Goal: Communication & Community: Answer question/provide support

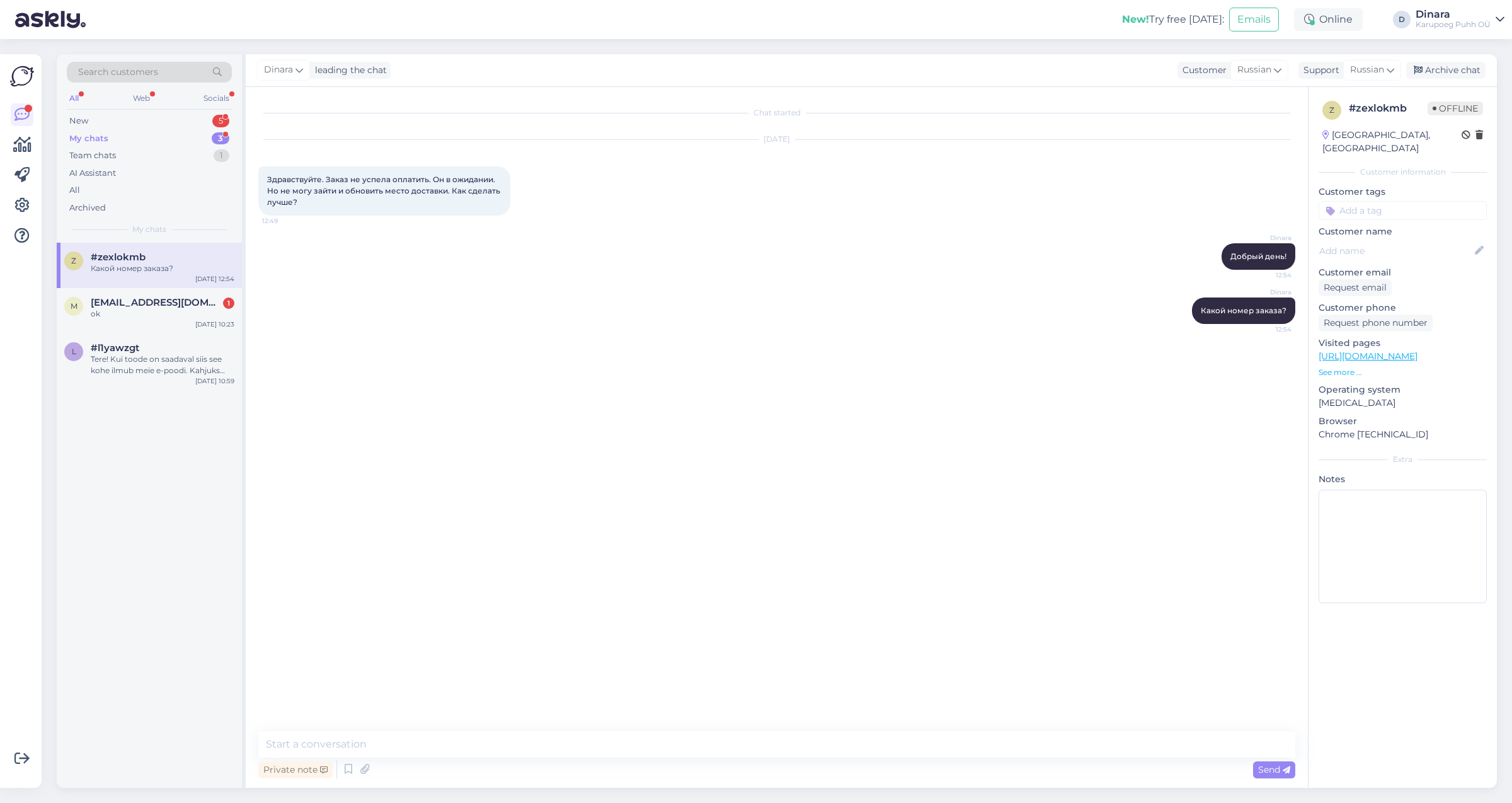
click at [187, 268] on div "Какой номер заказа?" at bounding box center [162, 269] width 144 height 11
click at [199, 314] on div "ok" at bounding box center [162, 314] width 144 height 11
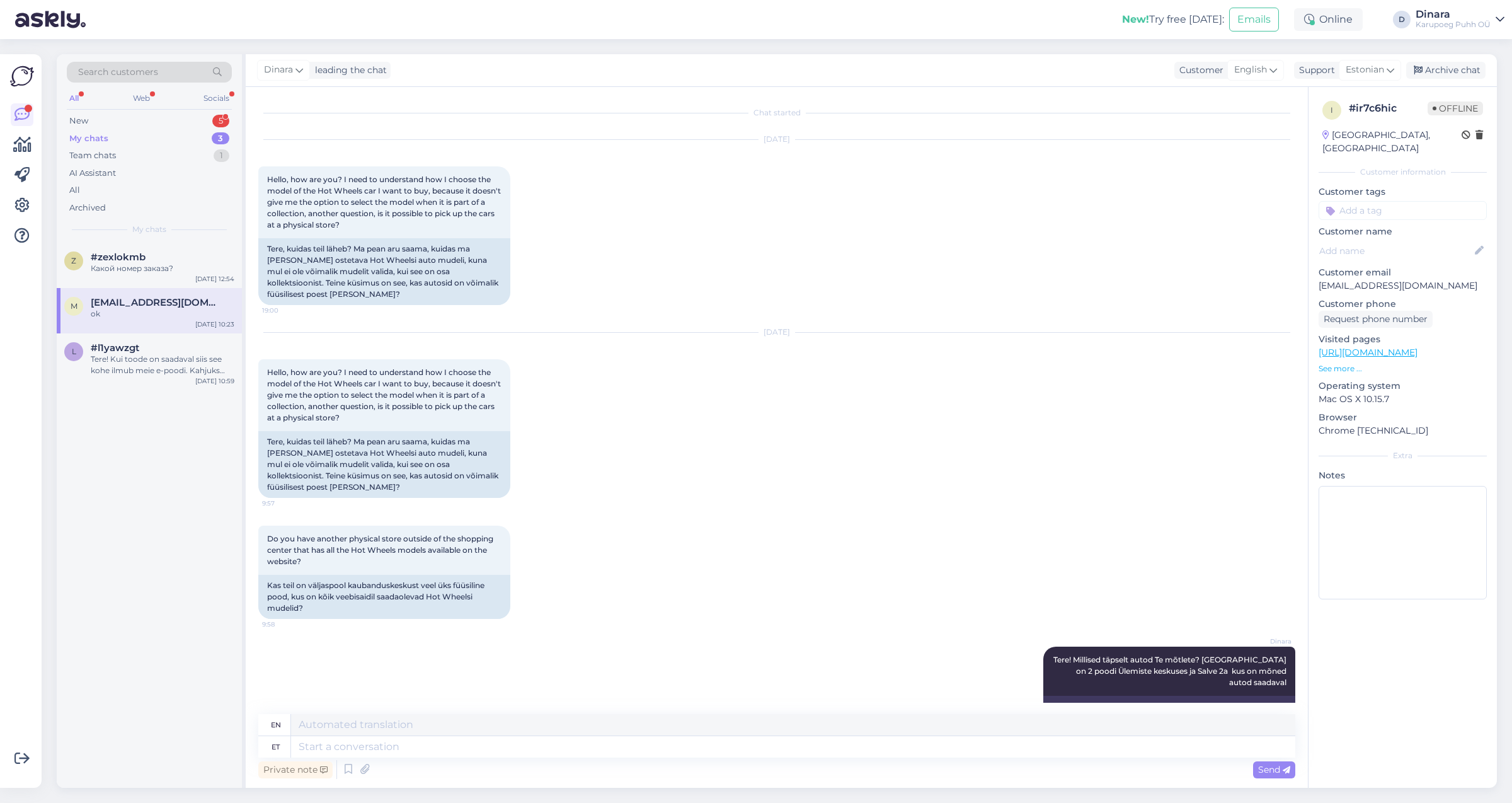
scroll to position [664, 0]
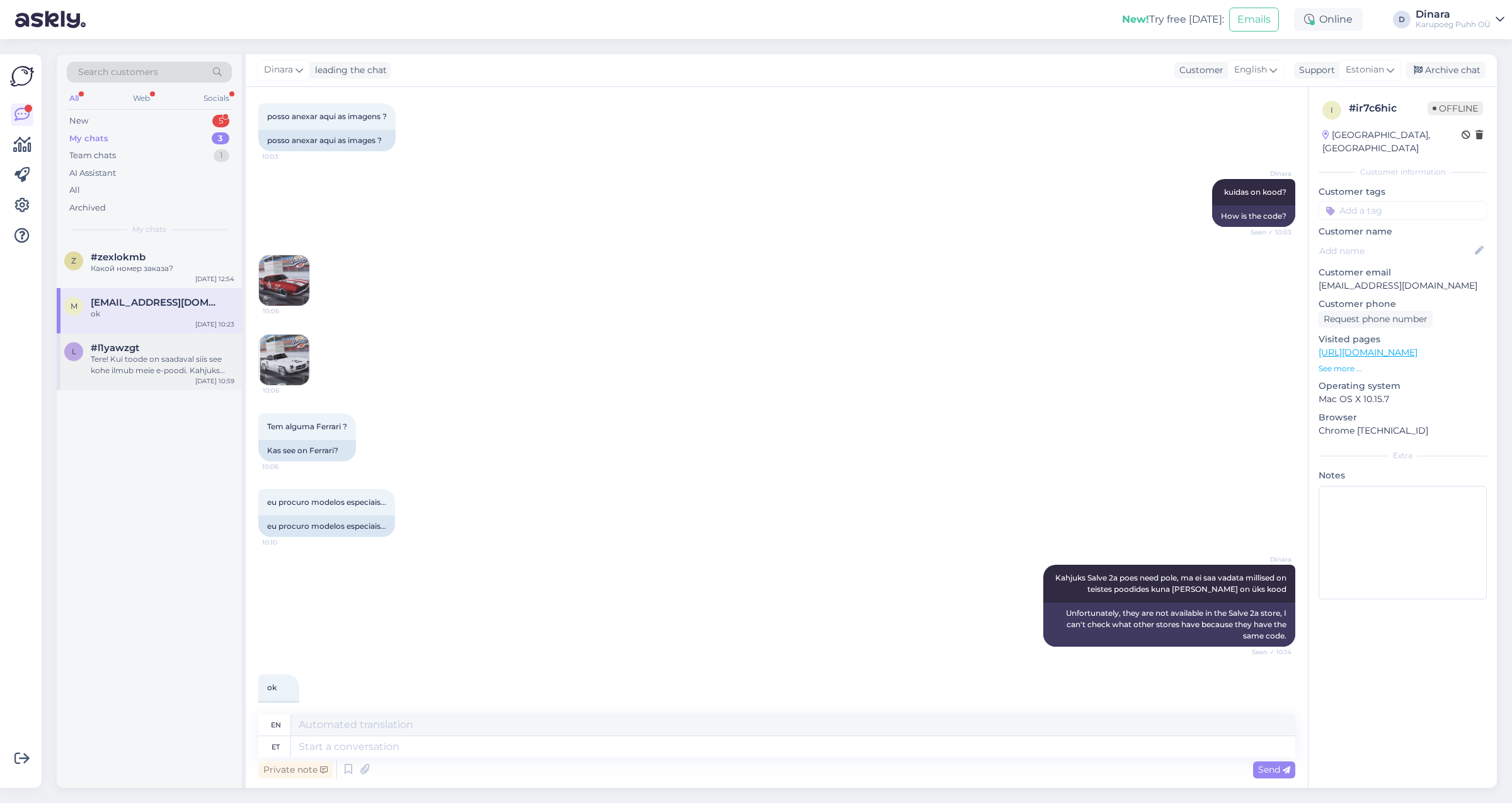
click at [205, 369] on div "Tere! Kui toode on saadaval siis see kohe ilmub meie e-poodi. Kahjuks hetkel mi…" at bounding box center [162, 365] width 144 height 23
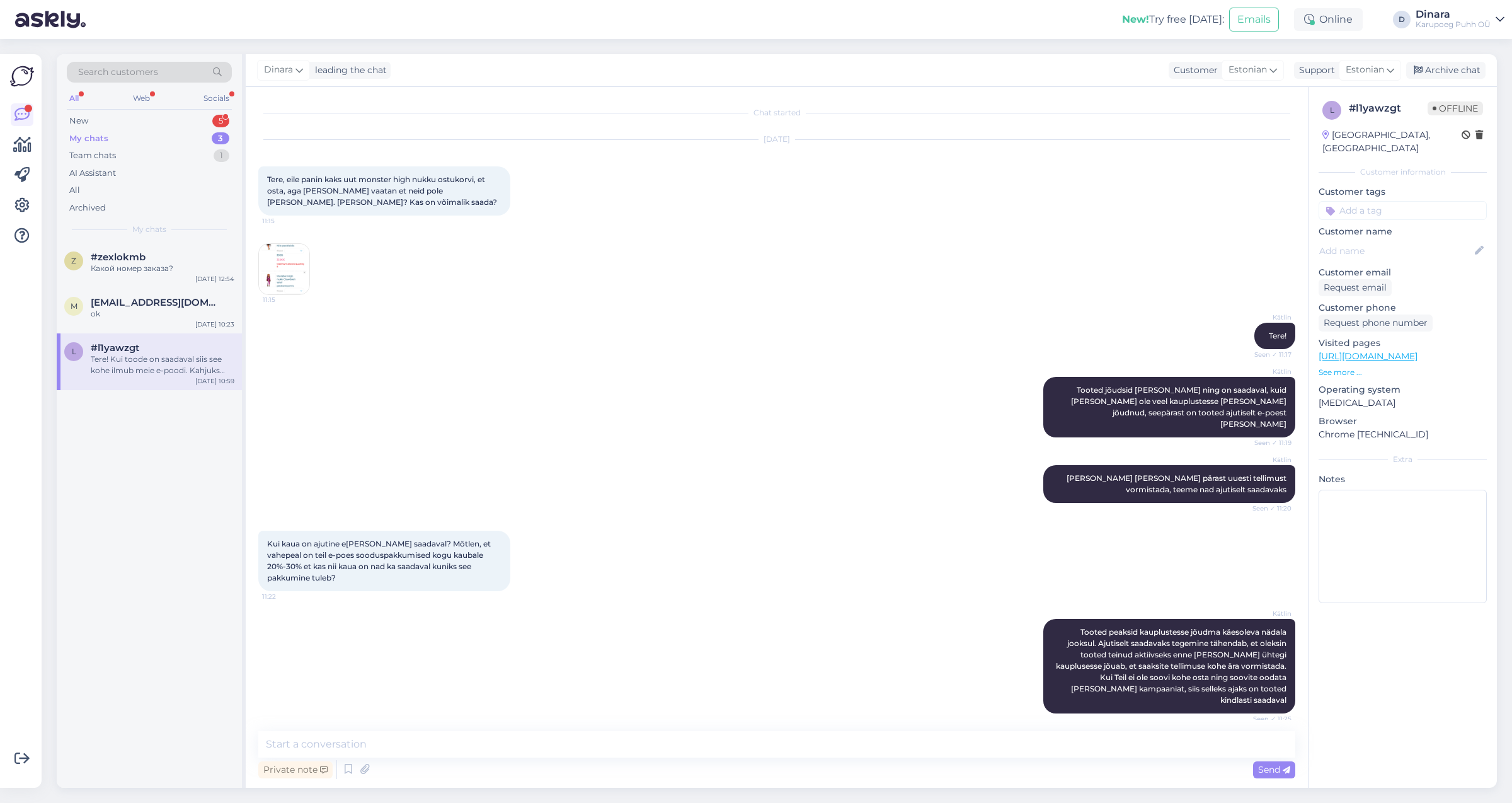
scroll to position [2813, 0]
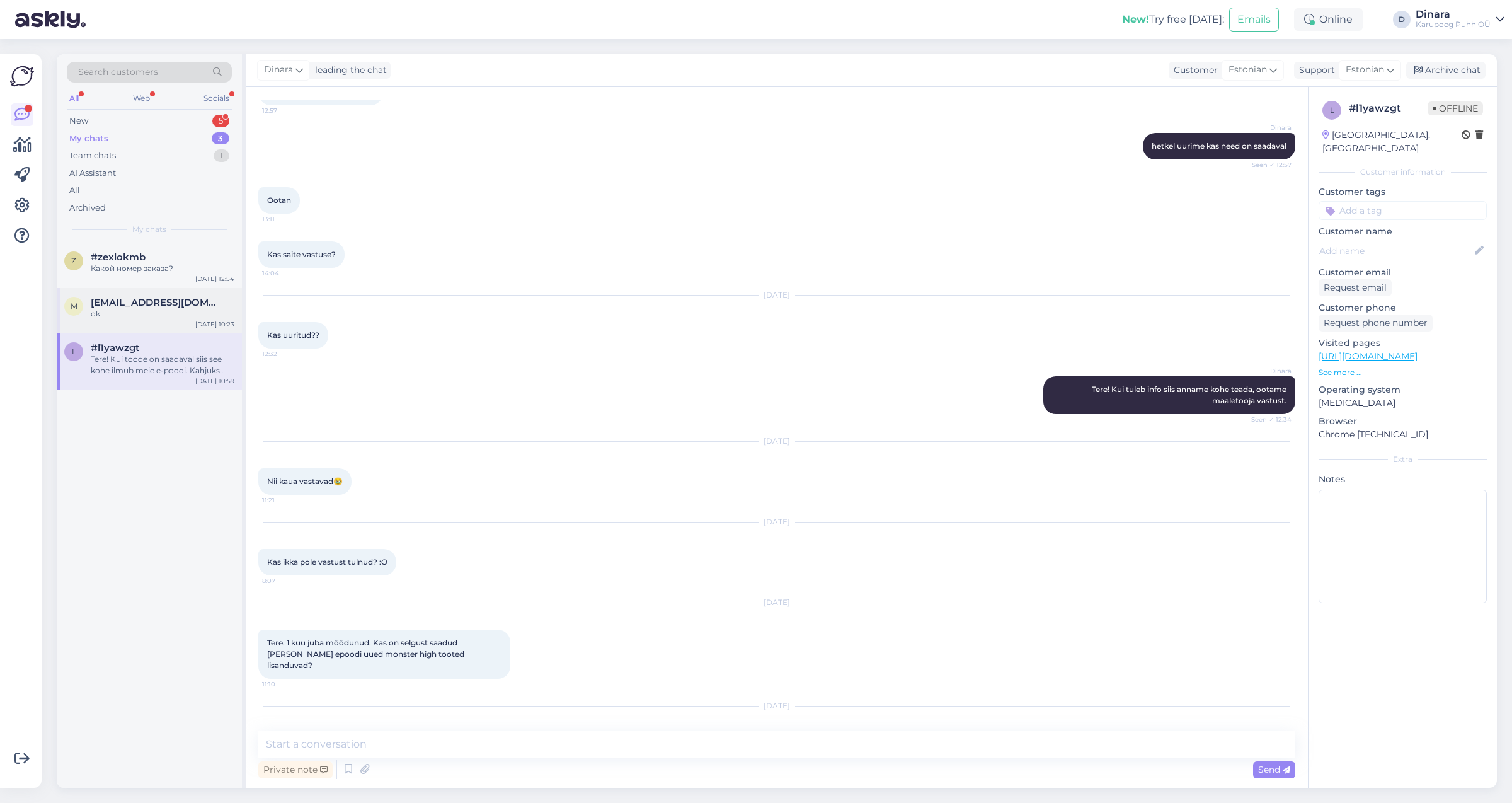
click at [191, 296] on div "m [EMAIL_ADDRESS][DOMAIN_NAME] ok [DATE] 10:23" at bounding box center [149, 311] width 185 height 45
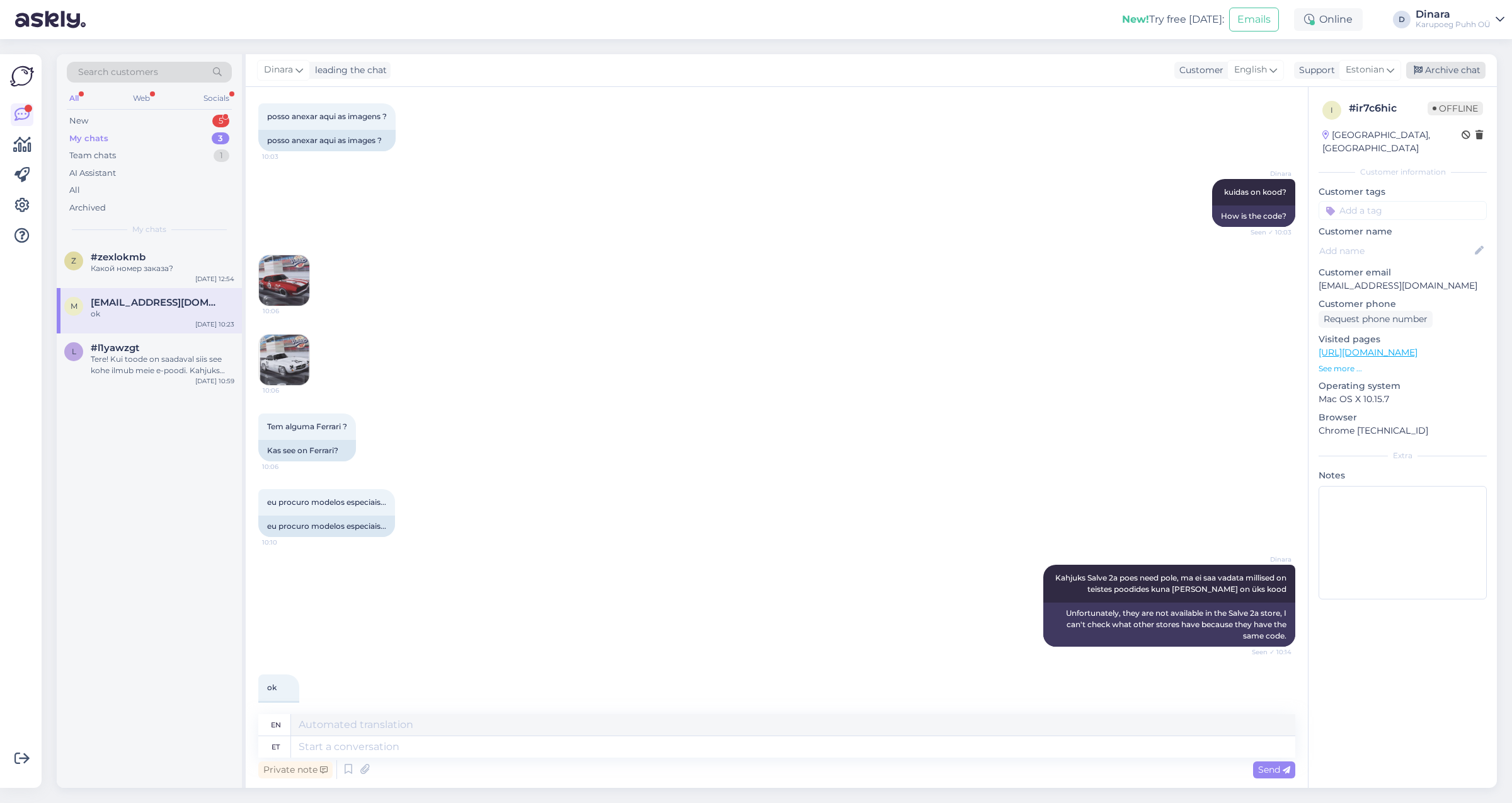
click at [1471, 71] on div "Archive chat" at bounding box center [1446, 70] width 80 height 17
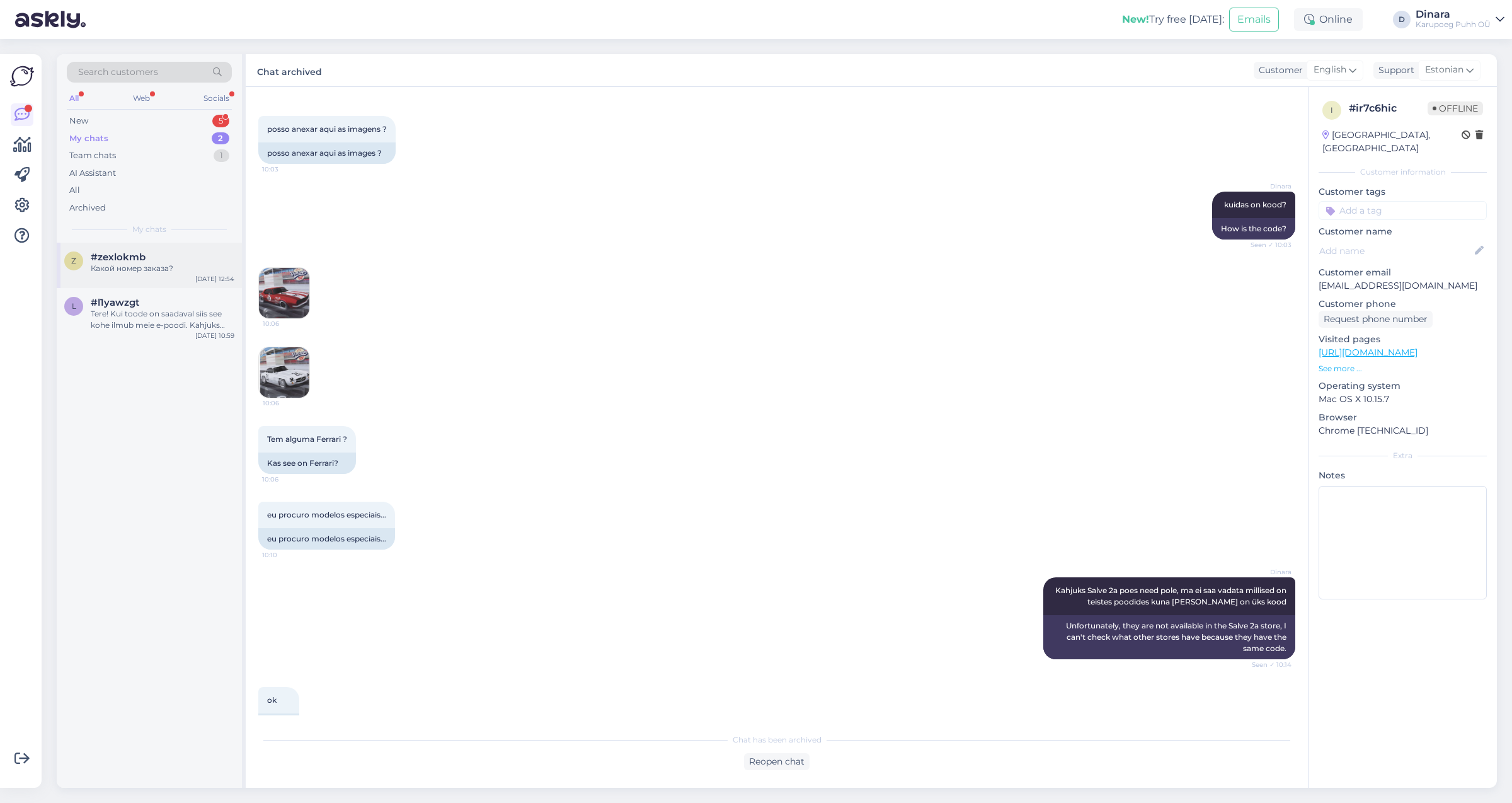
click at [158, 270] on div "Какой номер заказа?" at bounding box center [162, 269] width 144 height 11
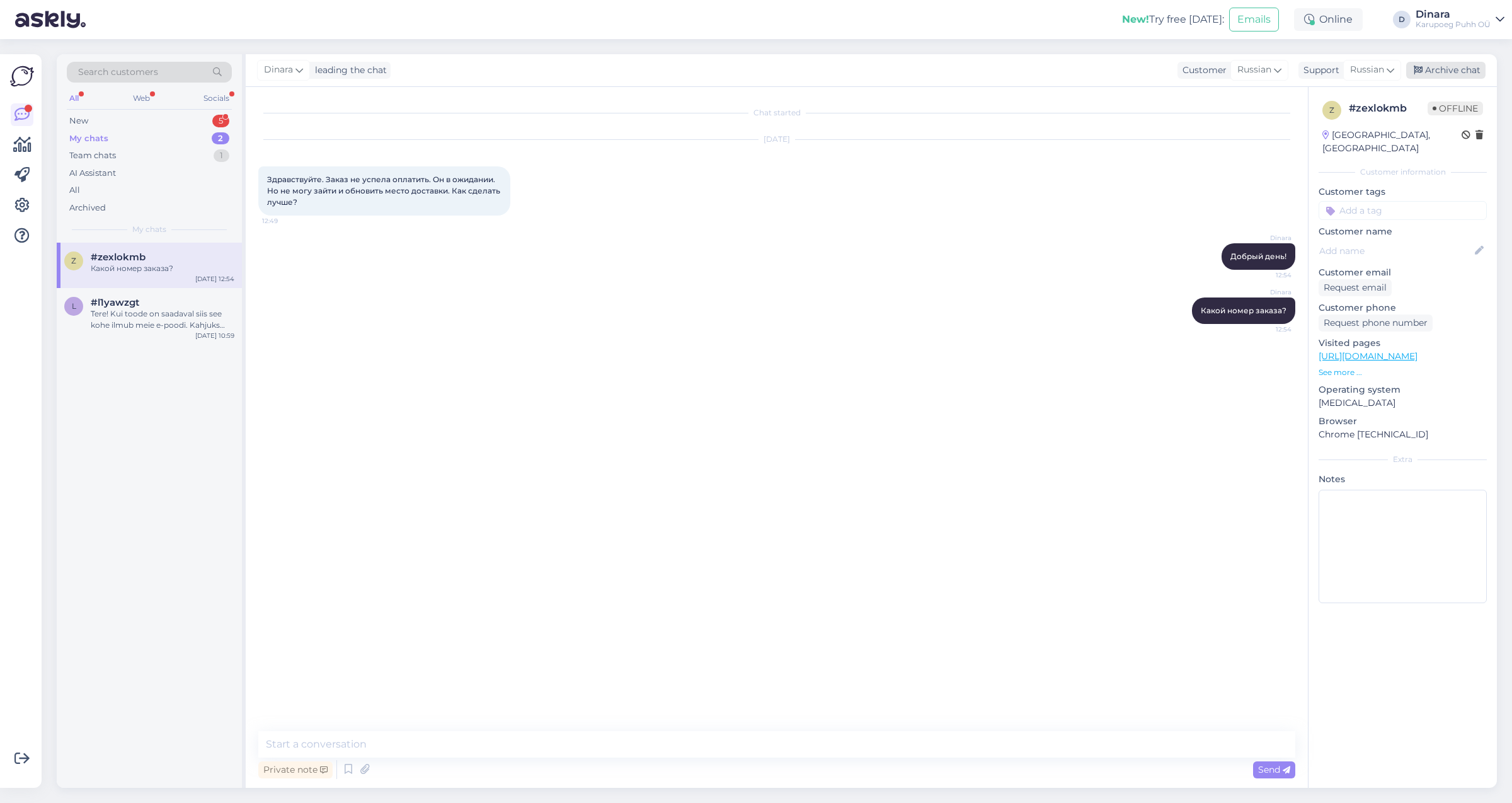
drag, startPoint x: 1453, startPoint y: 67, endPoint x: 1432, endPoint y: 73, distance: 21.8
click at [1451, 67] on div "Archive chat" at bounding box center [1446, 70] width 80 height 17
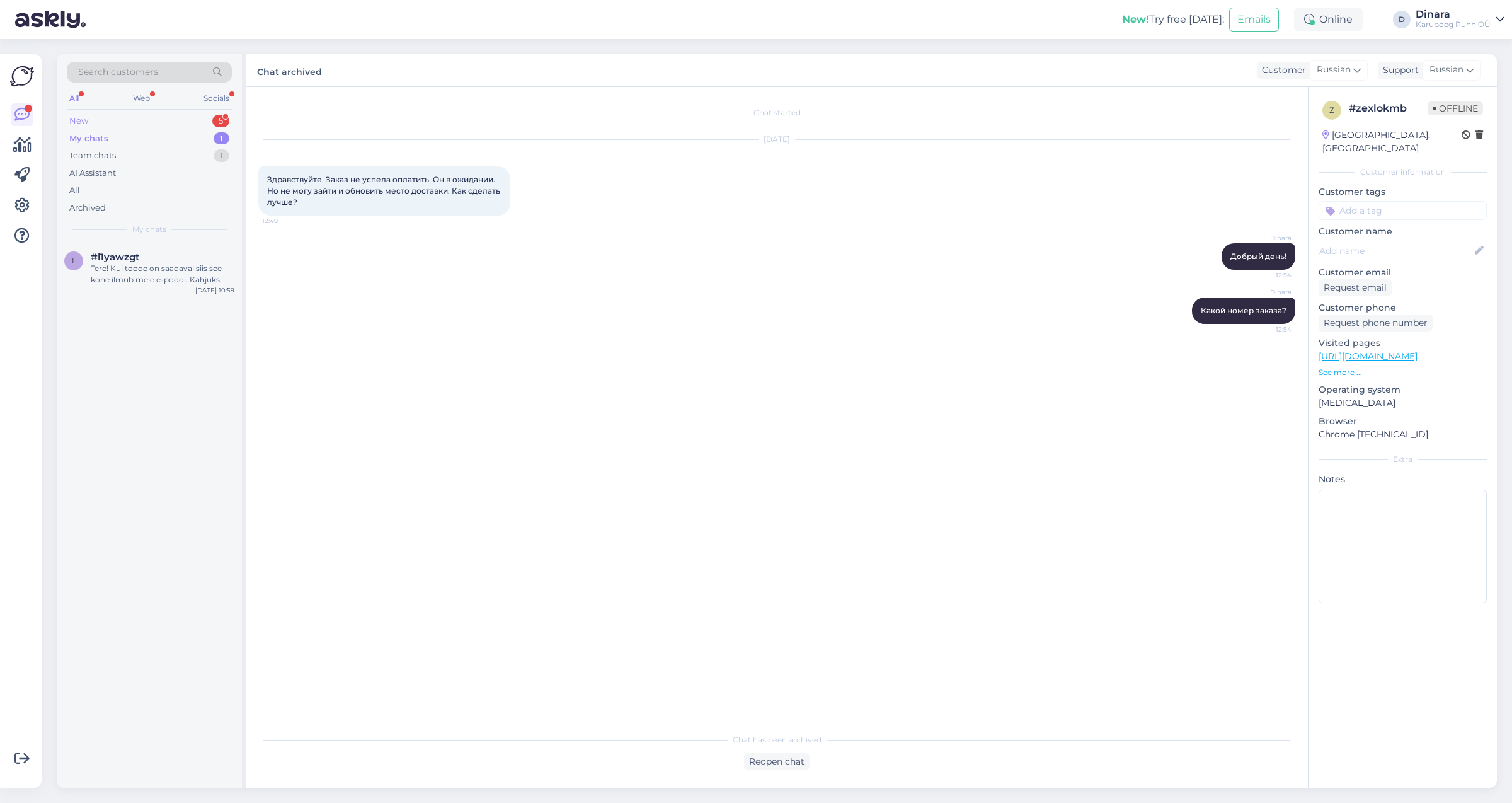
click at [151, 117] on div "New 5" at bounding box center [149, 121] width 165 height 18
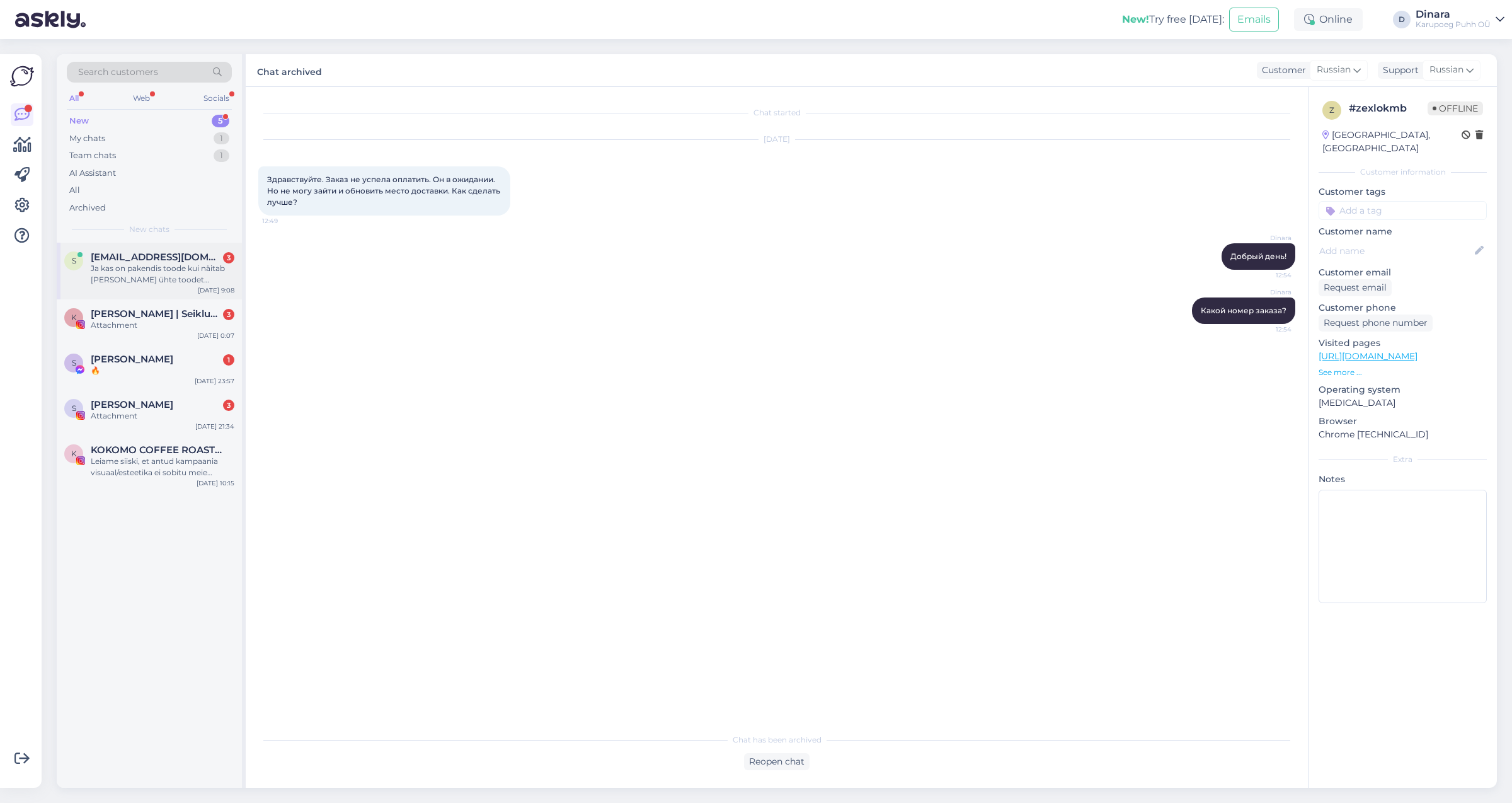
click at [165, 272] on div "Ja kas on pakendis toode kui näitab [PERSON_NAME] ühte toodet [PERSON_NAME] Toy…" at bounding box center [162, 274] width 144 height 23
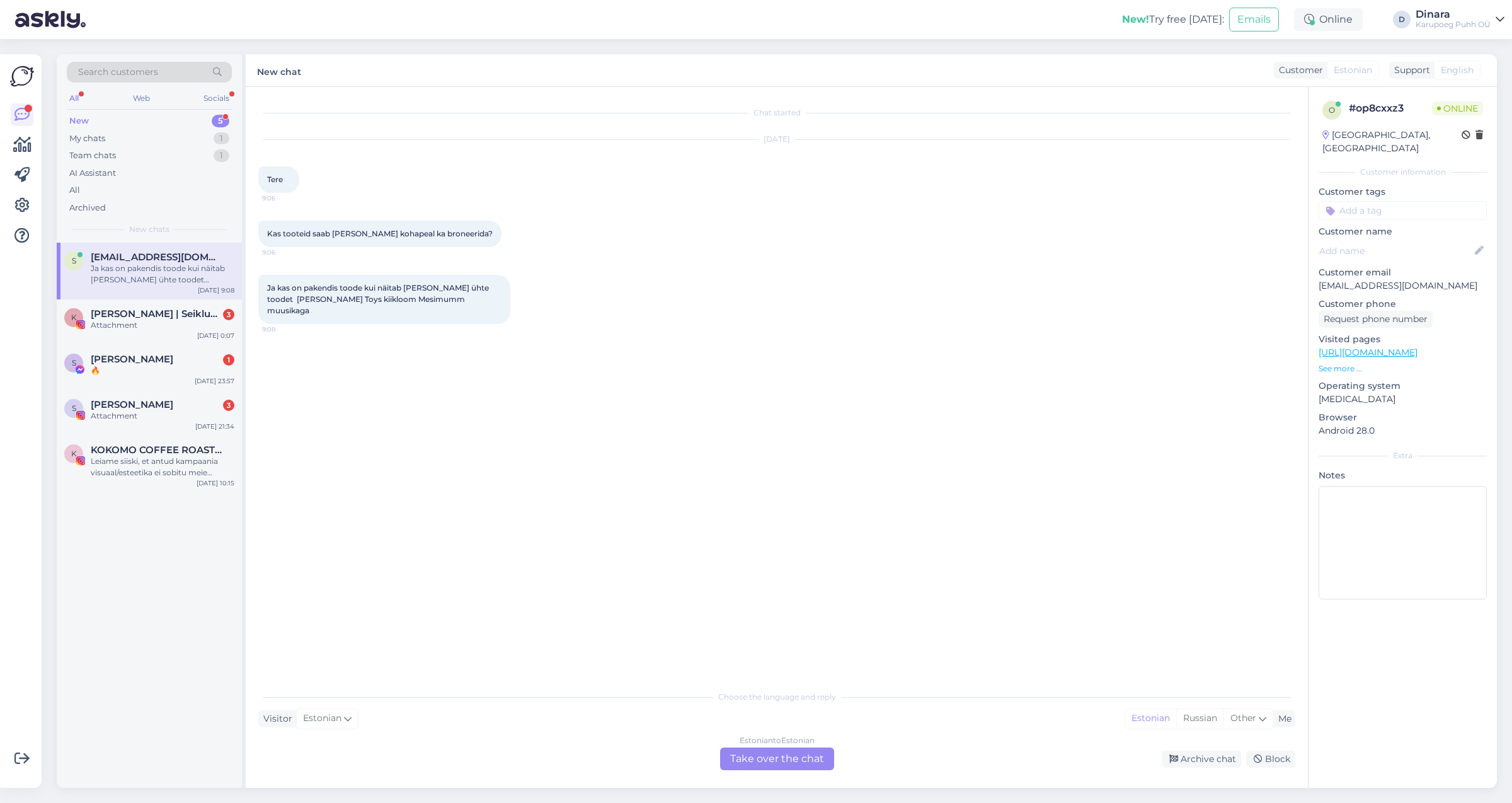
click at [790, 758] on div "Estonian to Estonian Take over the chat" at bounding box center [777, 759] width 114 height 23
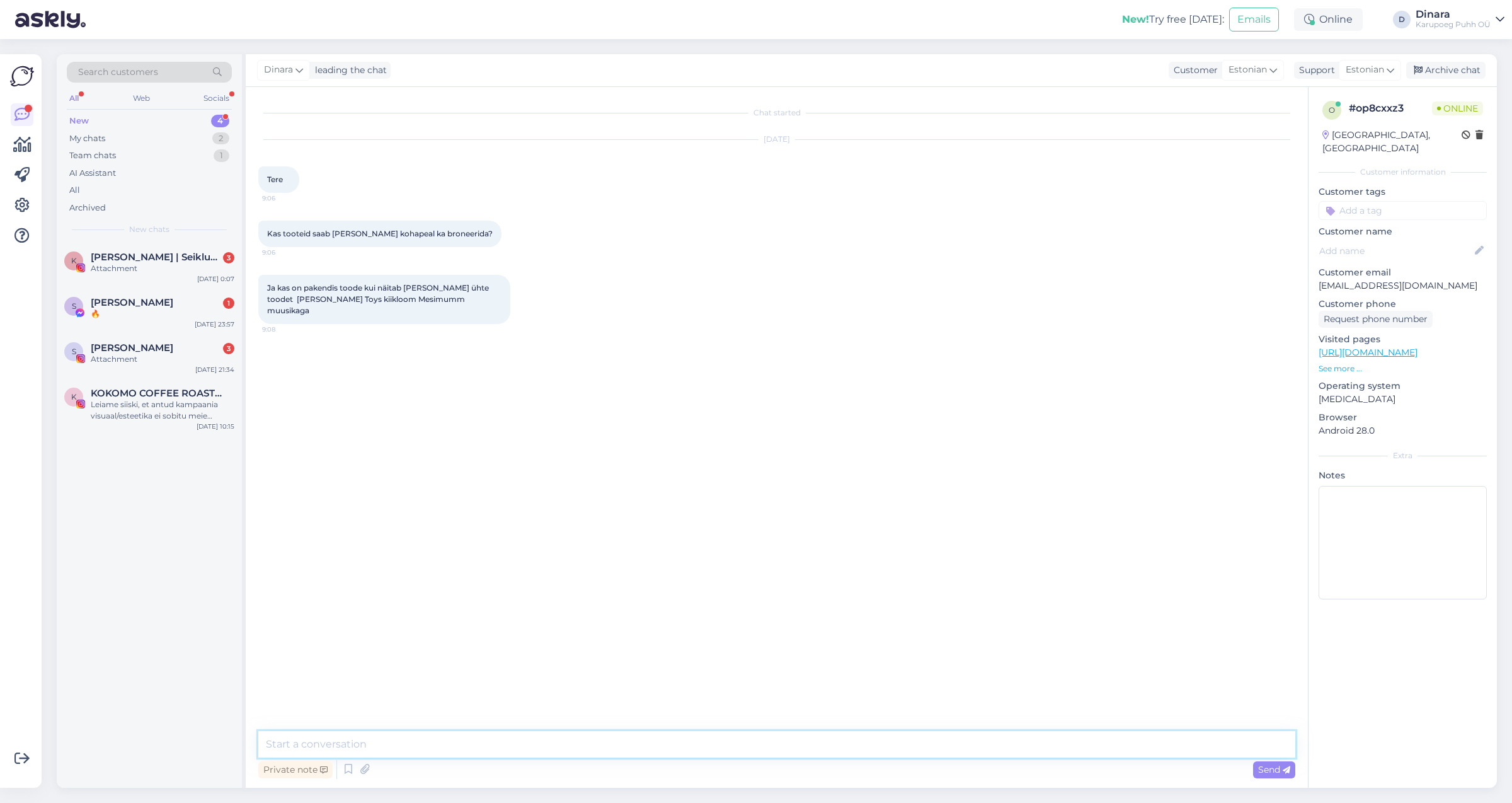
click at [790, 734] on textarea at bounding box center [777, 744] width 1037 height 27
type textarea "Tere!"
drag, startPoint x: 267, startPoint y: 300, endPoint x: 407, endPoint y: 305, distance: 140.1
click at [407, 305] on div "Ja kas on pakendis toode kui näitab poes ühte toodet [PERSON_NAME] Toys kiikloo…" at bounding box center [384, 299] width 252 height 50
copy span "[PERSON_NAME] Toys kiikloom Mesimumm"
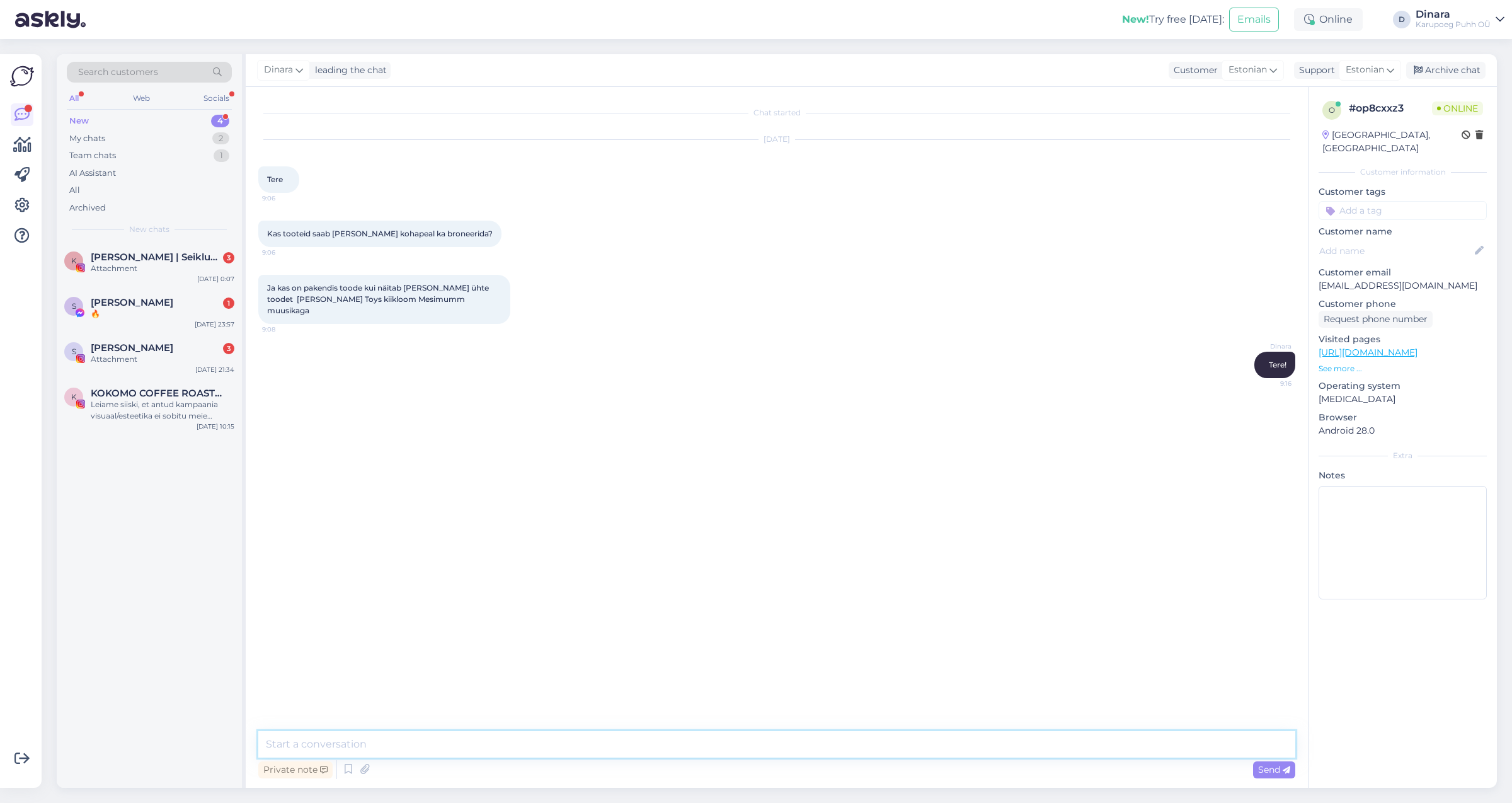
click at [463, 745] on textarea at bounding box center [777, 744] width 1037 height 27
type textarea "Milline pood Teid huvitab?"
